Goal: Find specific page/section: Find specific page/section

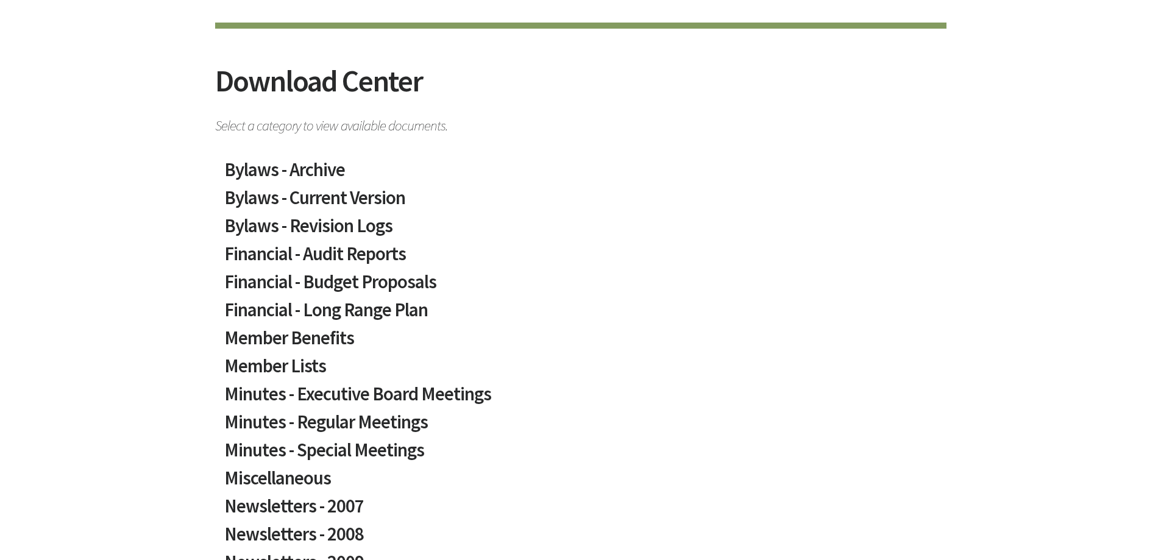
scroll to position [366, 0]
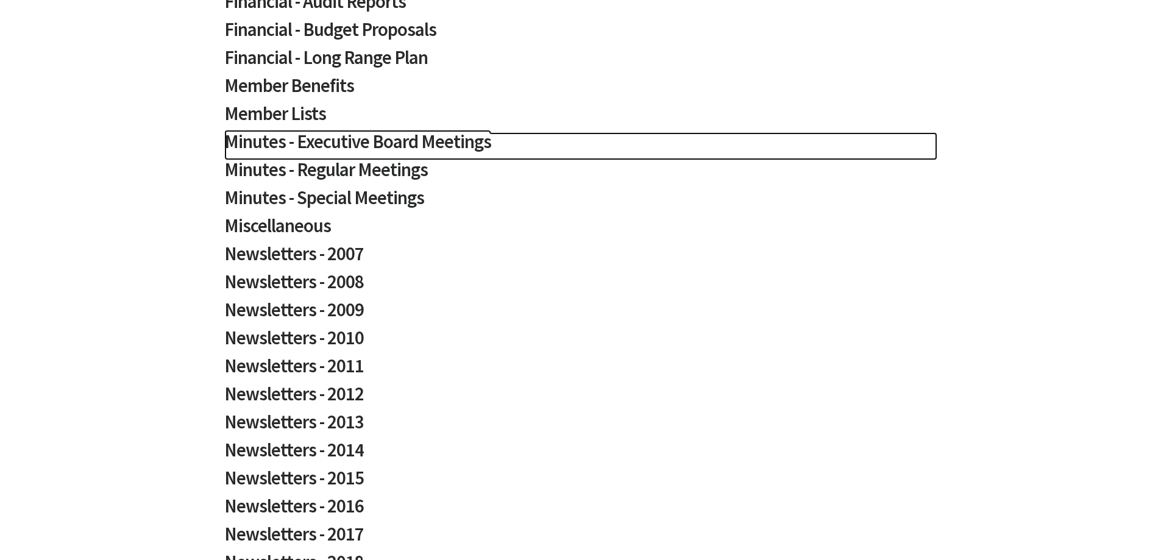
click at [372, 146] on h2 "Minutes - Executive Board Meetings" at bounding box center [580, 146] width 713 height 28
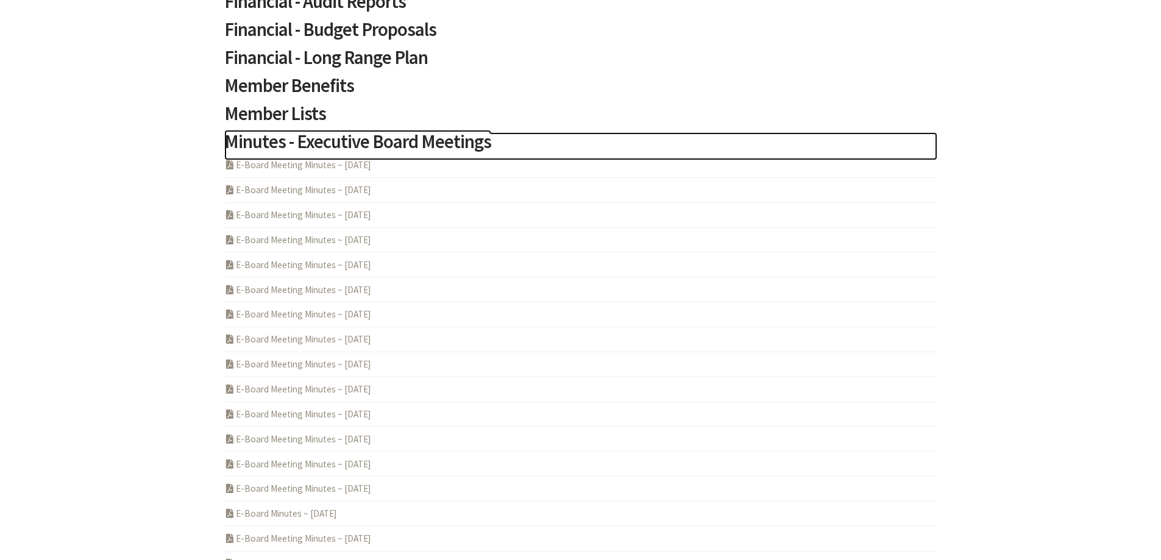
click at [377, 140] on h2 "Minutes - Executive Board Meetings" at bounding box center [580, 146] width 713 height 28
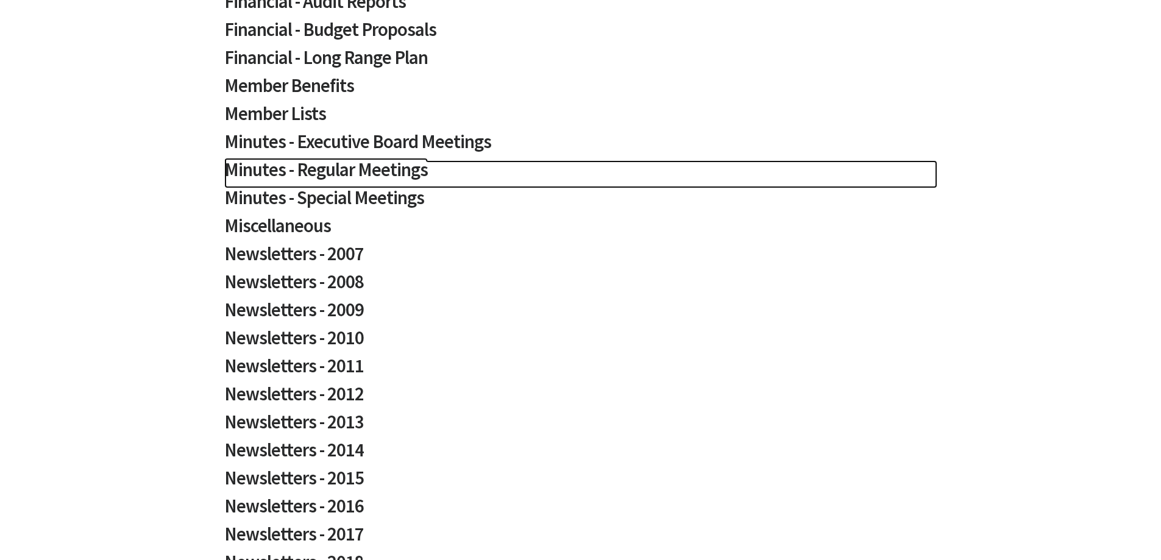
click at [369, 172] on h2 "Minutes - Regular Meetings" at bounding box center [580, 174] width 713 height 28
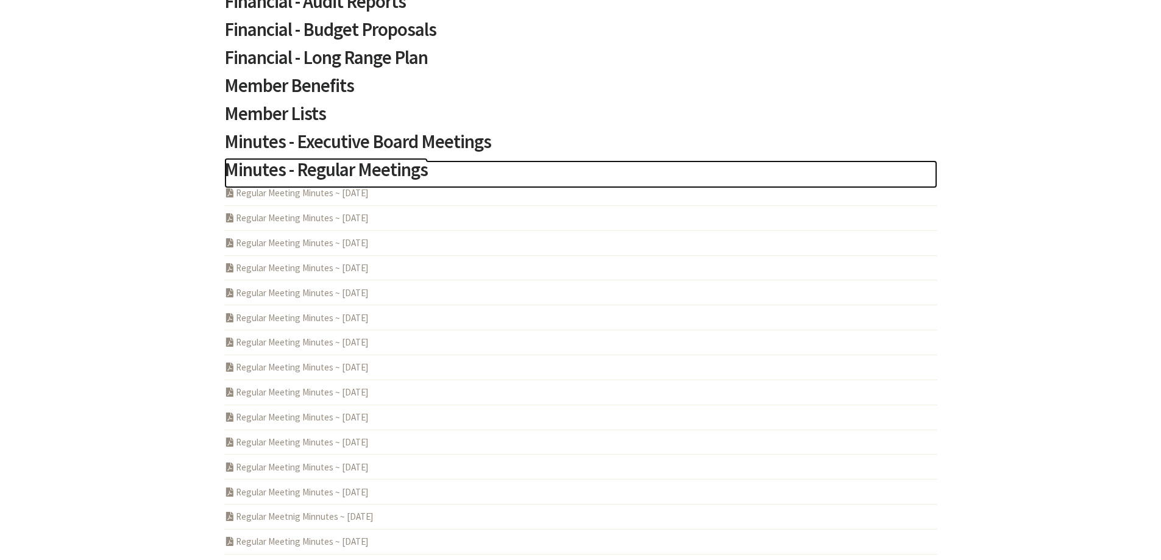
click at [373, 171] on h2 "Minutes - Regular Meetings" at bounding box center [580, 174] width 713 height 28
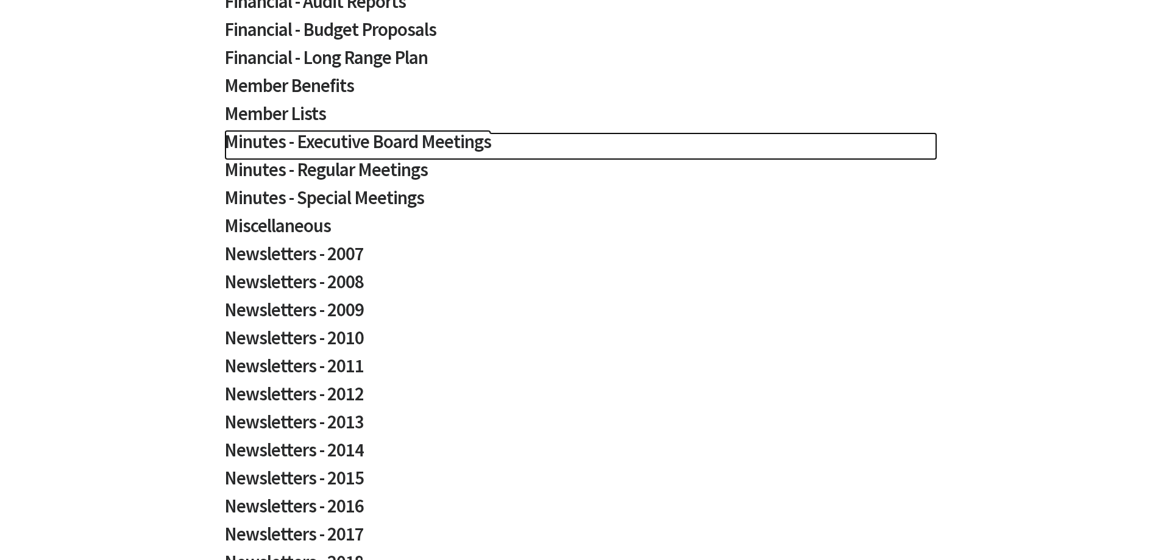
click at [395, 147] on h2 "Minutes - Executive Board Meetings" at bounding box center [580, 146] width 713 height 28
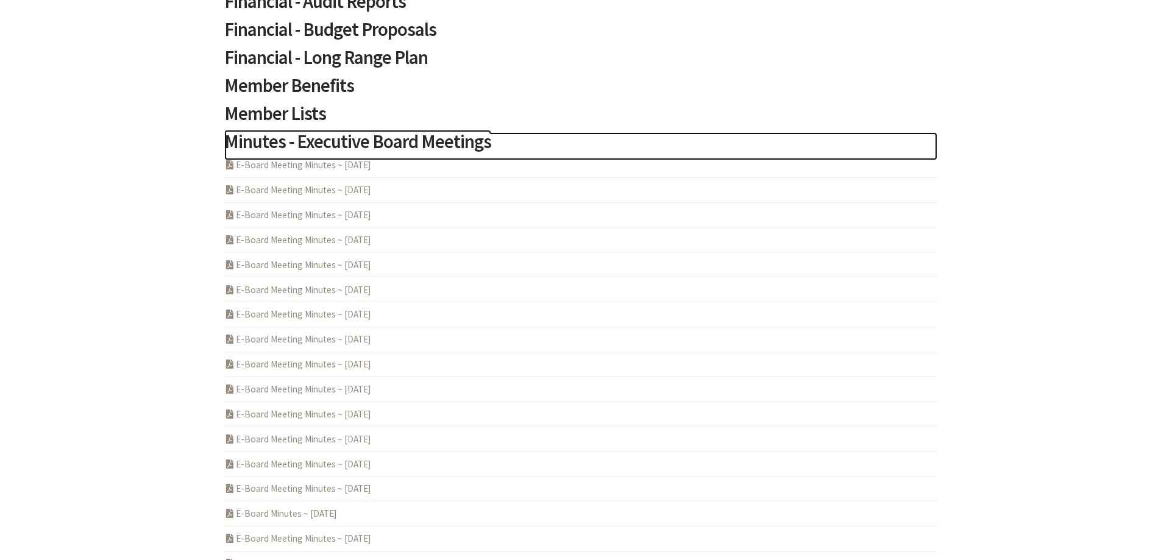
click at [397, 146] on h2 "Minutes - Executive Board Meetings" at bounding box center [580, 146] width 713 height 28
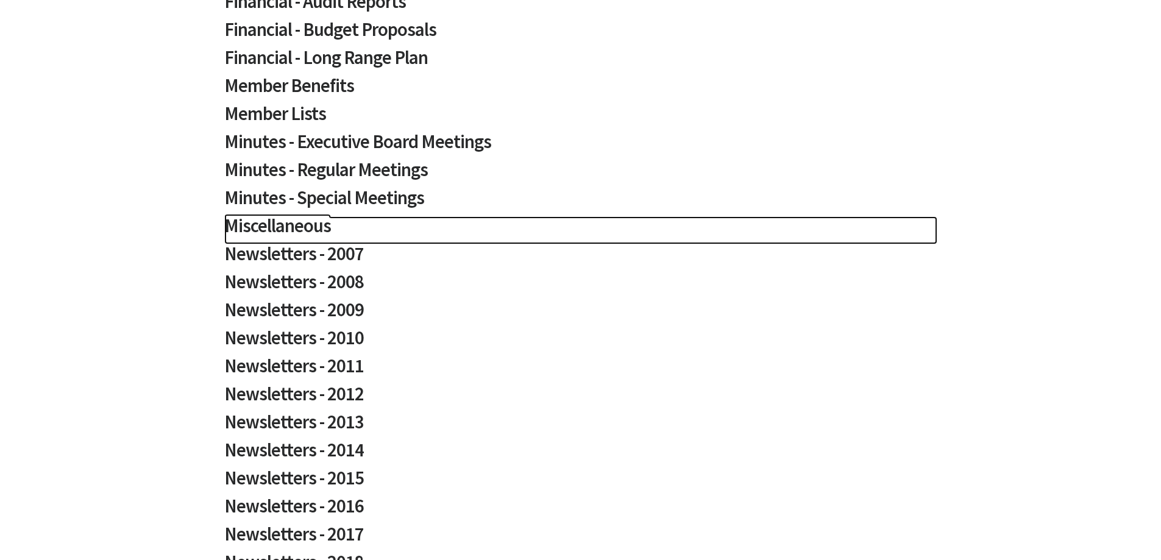
drag, startPoint x: 585, startPoint y: 0, endPoint x: 745, endPoint y: 220, distance: 272.1
click at [745, 220] on h2 "Miscellaneous" at bounding box center [580, 230] width 713 height 28
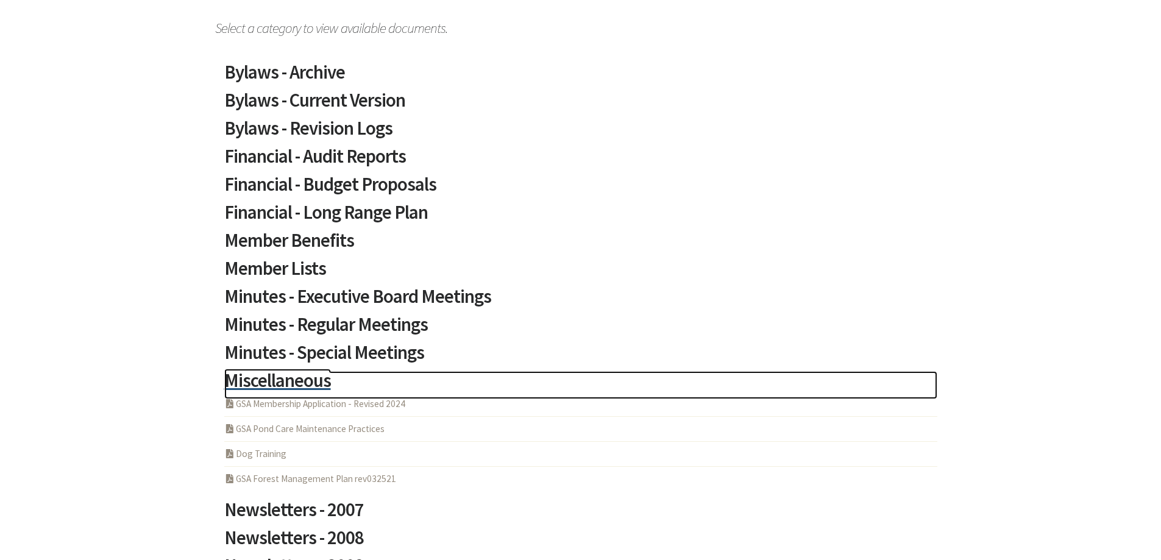
scroll to position [0, 0]
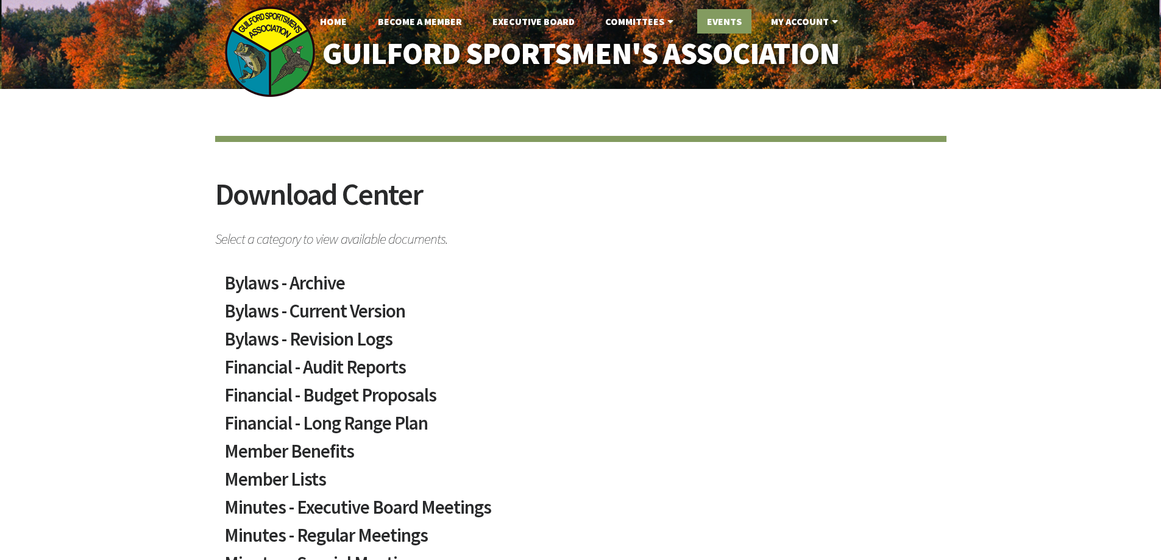
click at [723, 21] on link "Events" at bounding box center [724, 21] width 54 height 24
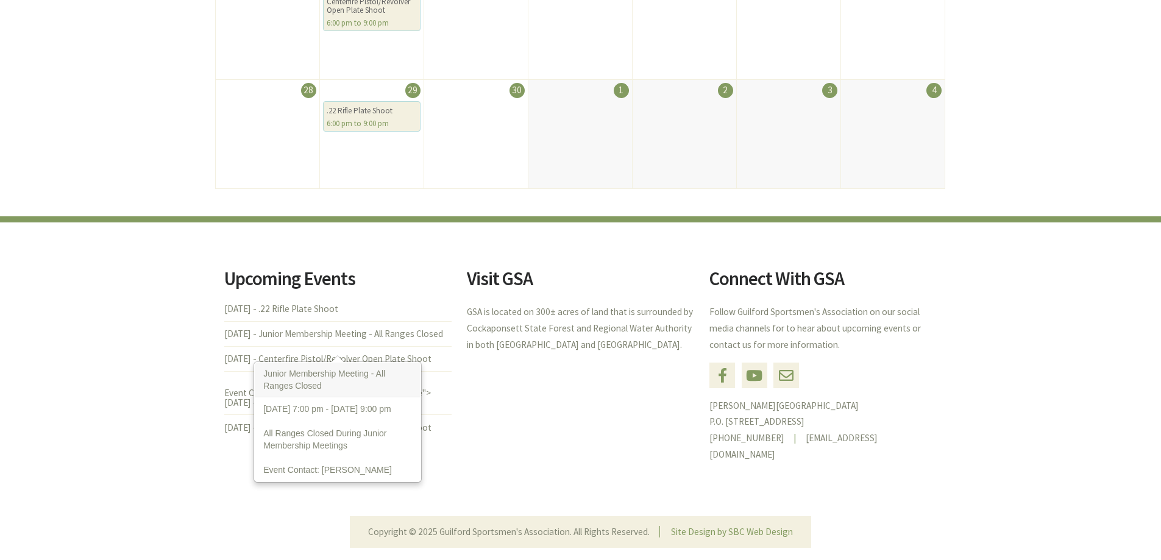
scroll to position [690, 0]
